Goal: Navigation & Orientation: Find specific page/section

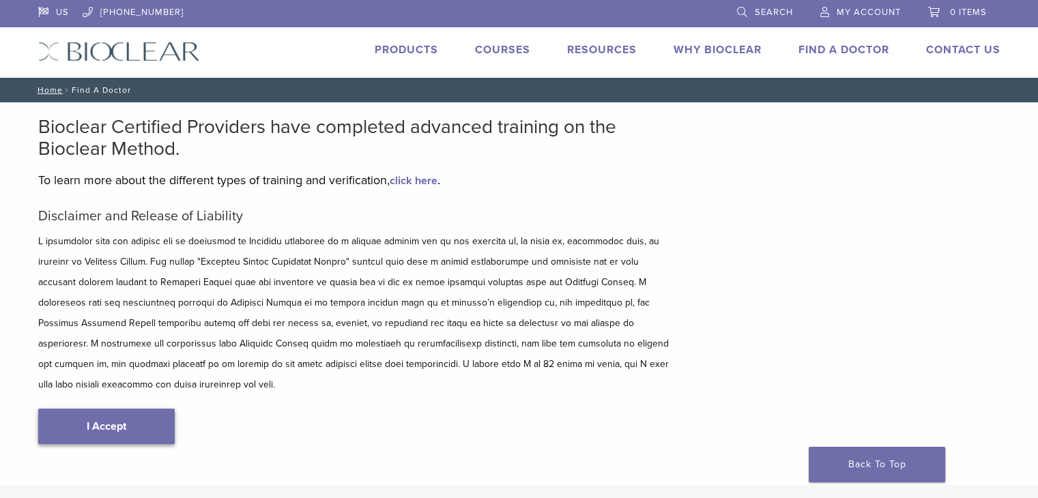
click at [87, 409] on link "I Accept" at bounding box center [106, 426] width 136 height 35
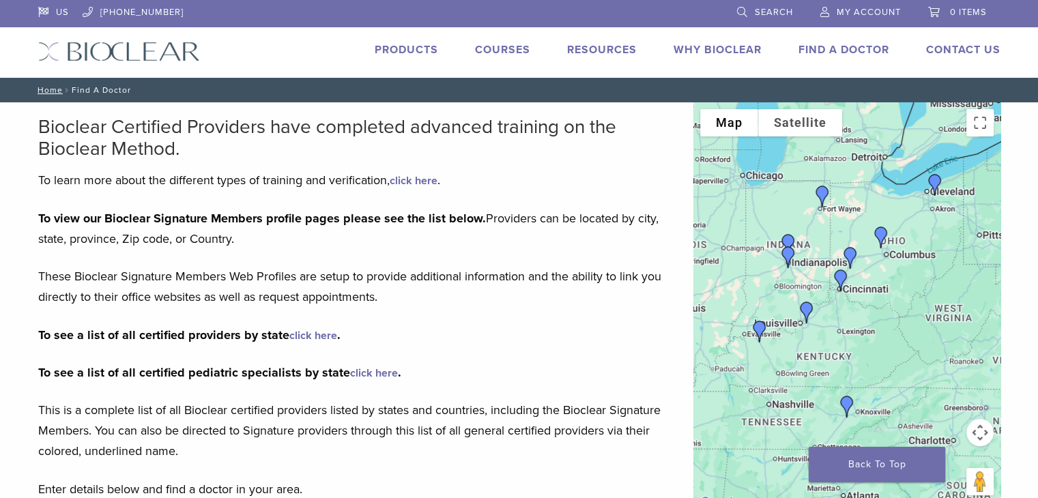
click at [402, 43] on li "Products" at bounding box center [405, 50] width 63 height 16
click at [402, 52] on link "Products" at bounding box center [405, 50] width 63 height 14
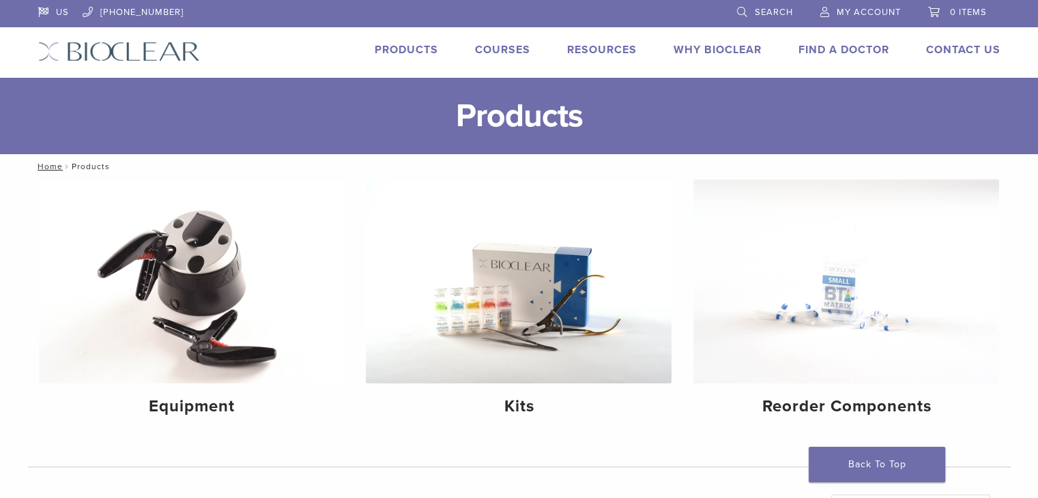
click at [699, 55] on link "Why Bioclear" at bounding box center [717, 50] width 88 height 14
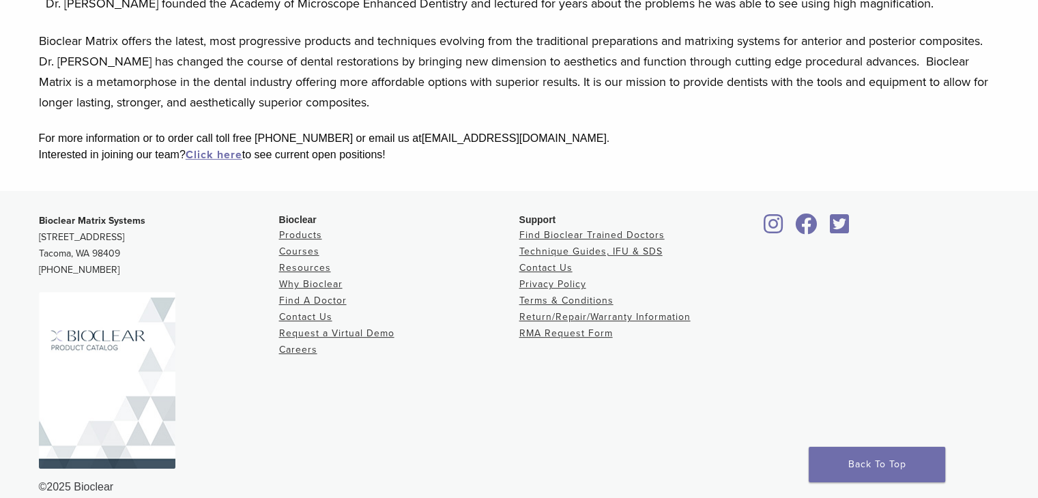
scroll to position [376, 0]
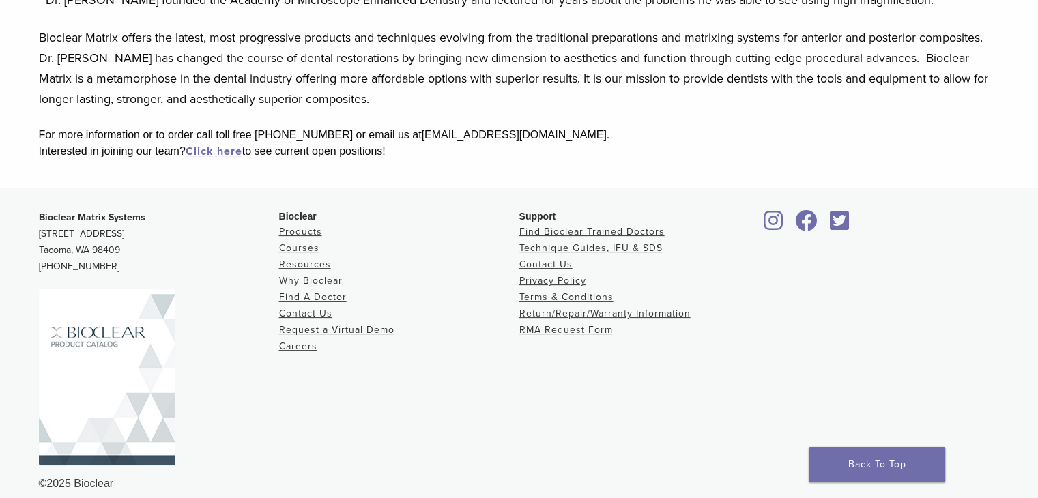
click at [314, 279] on link "Why Bioclear" at bounding box center [310, 281] width 63 height 12
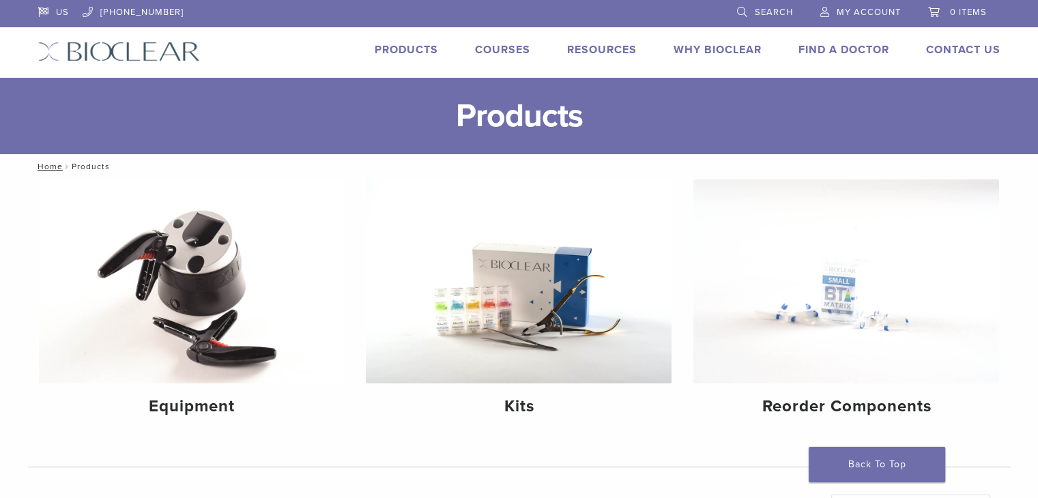
click at [396, 48] on link "Products" at bounding box center [405, 50] width 63 height 14
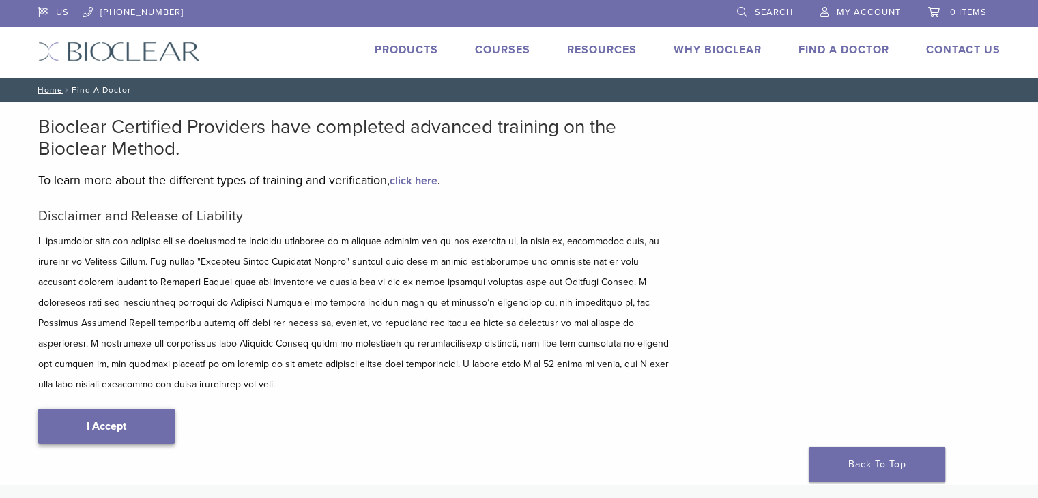
click at [72, 411] on link "I Accept" at bounding box center [106, 426] width 136 height 35
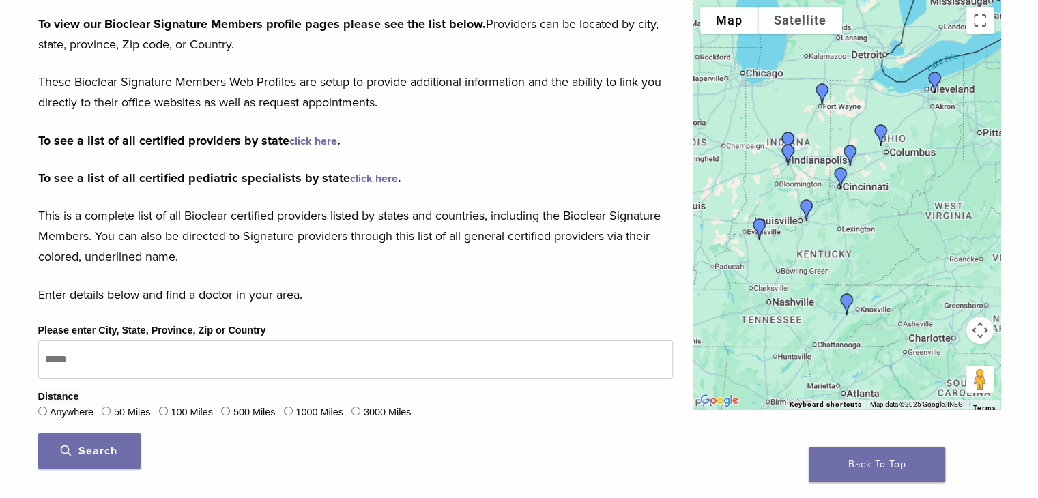
scroll to position [235, 0]
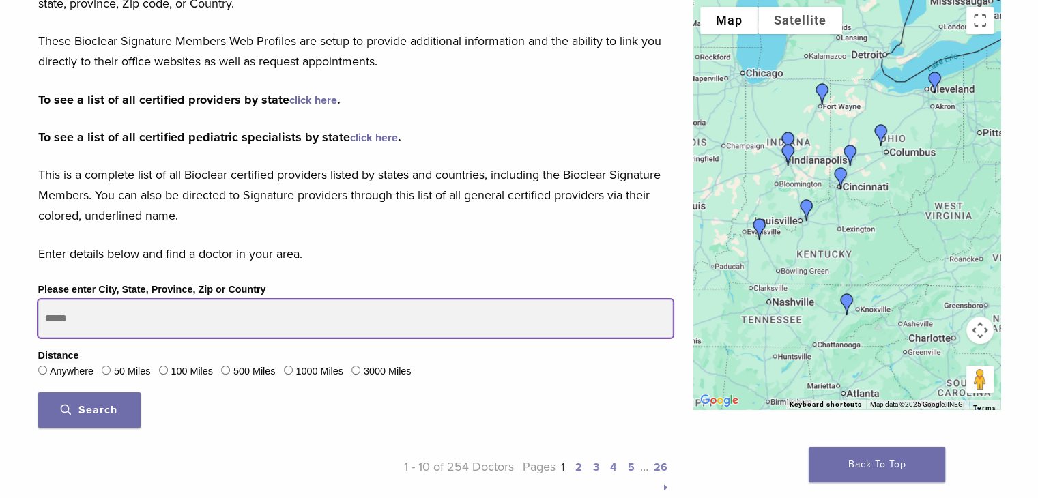
drag, startPoint x: 201, startPoint y: 323, endPoint x: 35, endPoint y: 320, distance: 165.1
click at [35, 320] on div "Please enter City, State, Province, Zip or Country Distance Anywhere 50 Miles 1…" at bounding box center [355, 359] width 655 height 157
type input "*****"
click at [38, 392] on button "Search" at bounding box center [89, 409] width 102 height 35
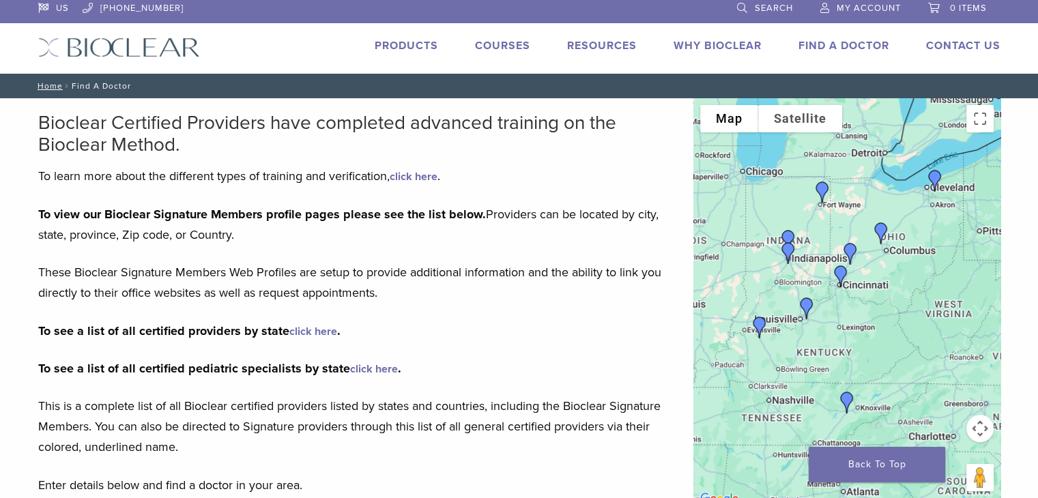
scroll to position [0, 0]
